Goal: Navigation & Orientation: Find specific page/section

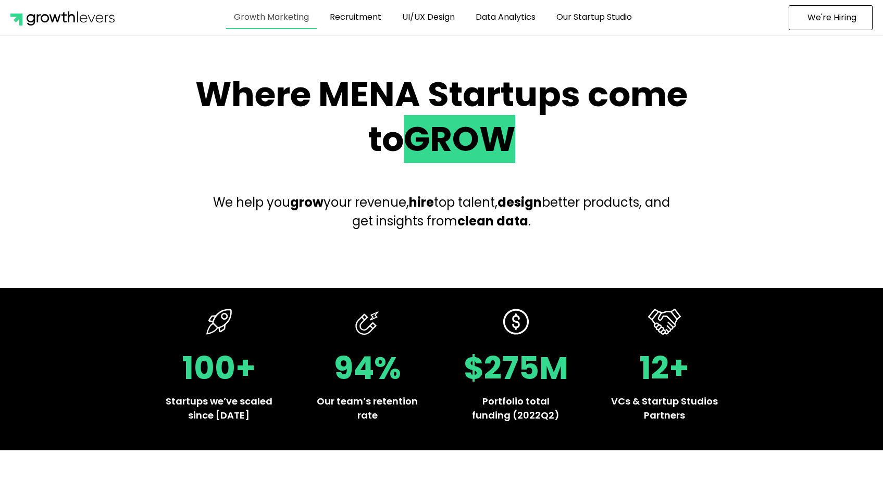
click at [285, 21] on link "Growth Marketing" at bounding box center [271, 17] width 91 height 24
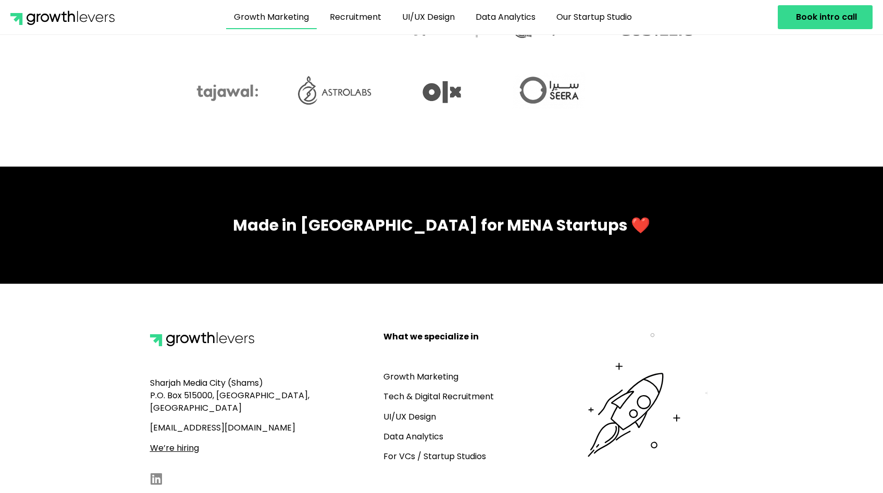
scroll to position [3091, 0]
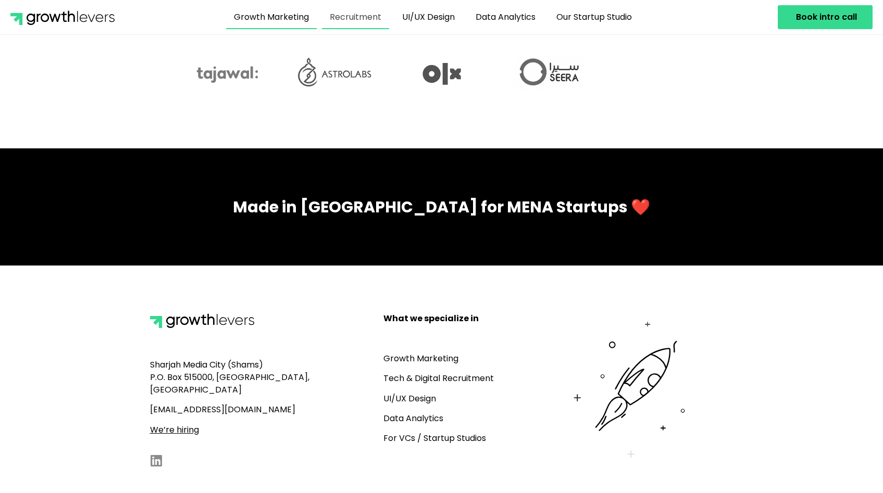
click at [354, 16] on link "Recruitment" at bounding box center [355, 17] width 67 height 24
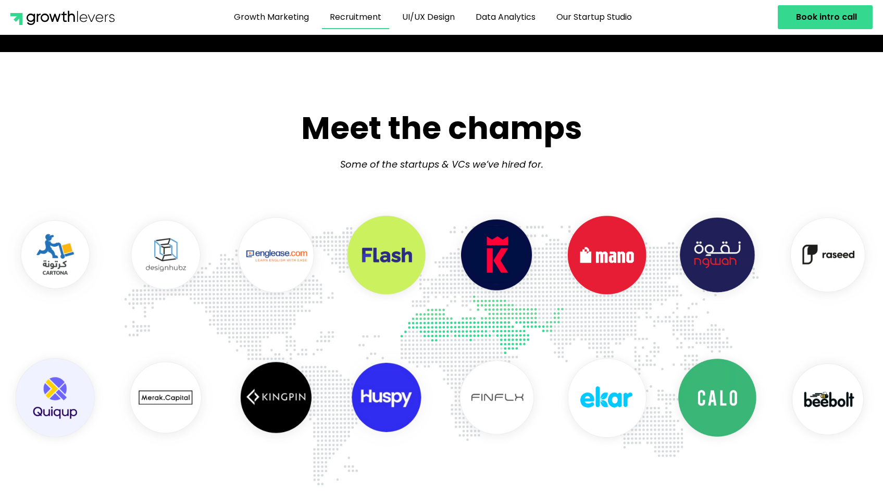
scroll to position [412, 0]
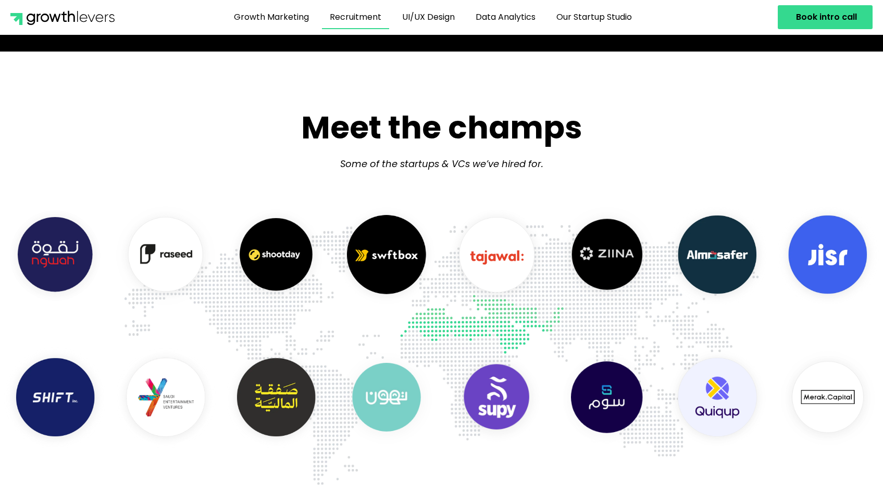
click at [331, 262] on img "10 / 16" at bounding box center [276, 256] width 110 height 110
click at [420, 263] on img "11 / 16" at bounding box center [386, 256] width 110 height 110
click at [512, 265] on img "12 / 16" at bounding box center [497, 256] width 110 height 110
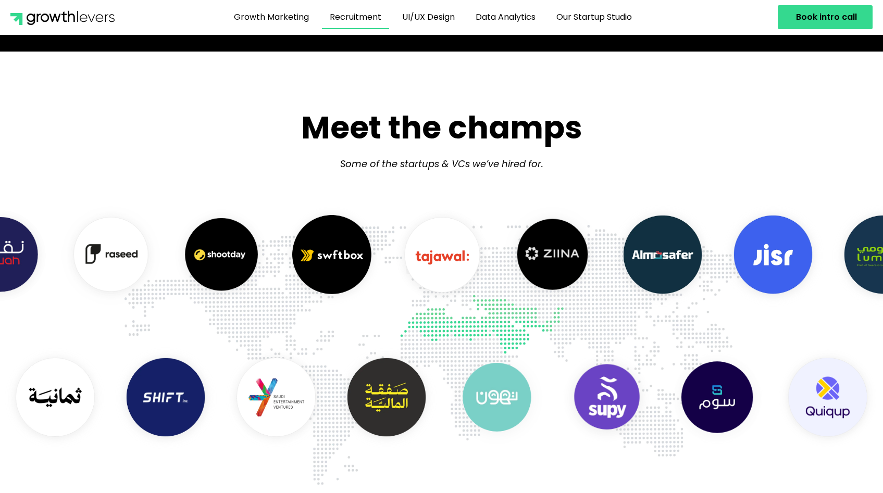
click at [497, 271] on img "13 / 16" at bounding box center [552, 256] width 110 height 110
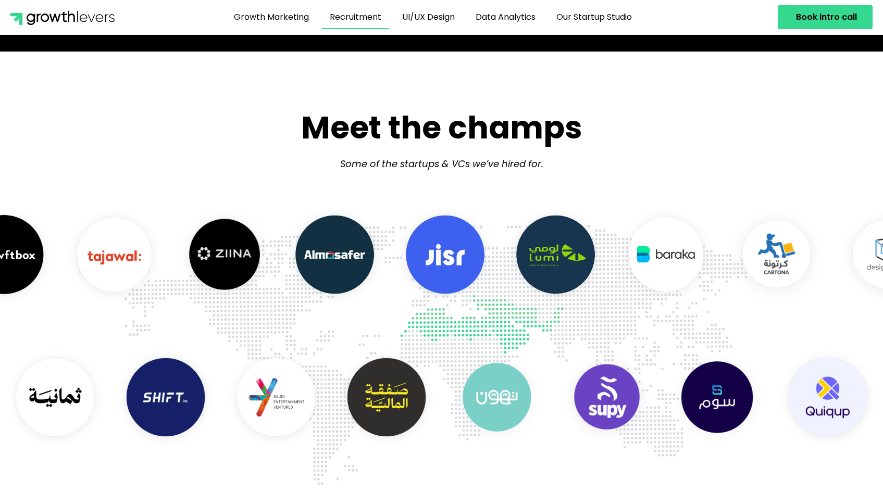
click at [343, 269] on img "14 / 16" at bounding box center [335, 256] width 110 height 110
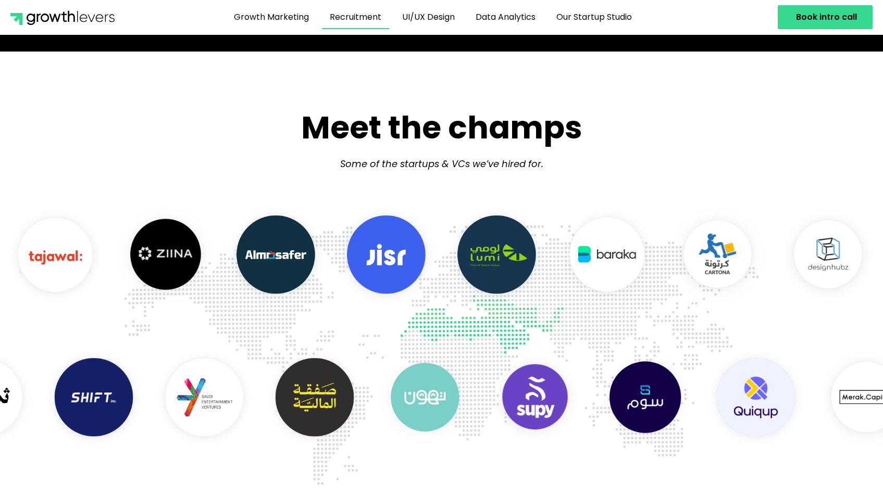
click at [480, 370] on img "11 / 16" at bounding box center [535, 398] width 110 height 110
